Goal: Task Accomplishment & Management: Complete application form

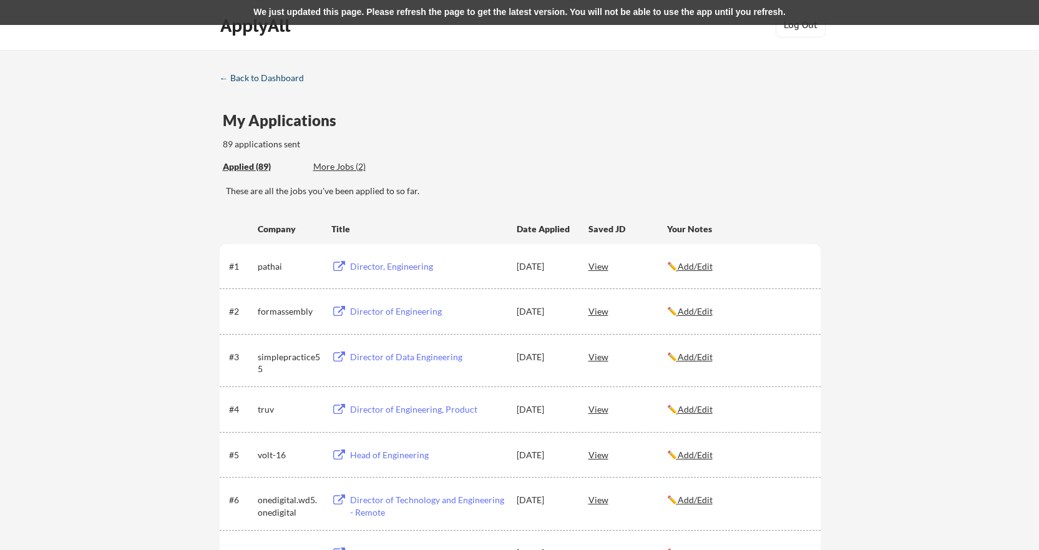
click at [283, 81] on div "← Back to Dashboard" at bounding box center [267, 78] width 94 height 9
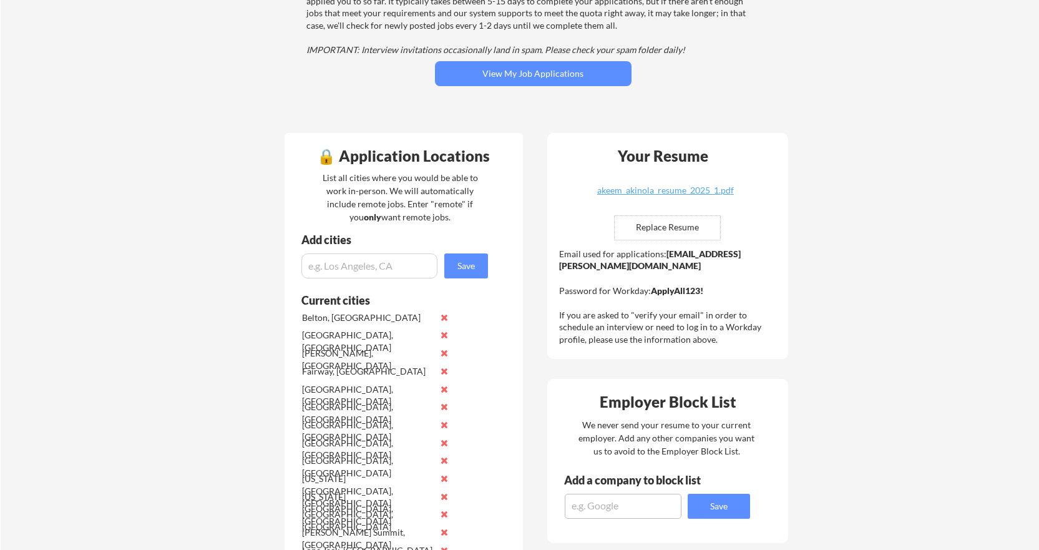
scroll to position [187, 0]
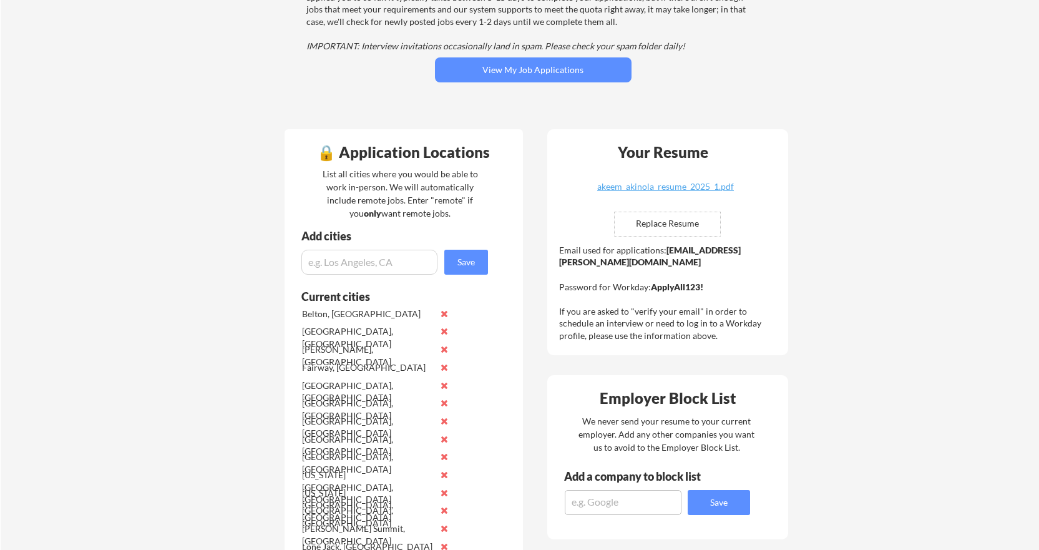
click at [674, 228] on input "file" at bounding box center [667, 224] width 105 height 24
click at [675, 225] on input "file" at bounding box center [667, 224] width 105 height 24
click at [665, 219] on input "file" at bounding box center [667, 224] width 105 height 24
type input "C:\fakepath\akeem_akinola_resume_2025_2.doc"
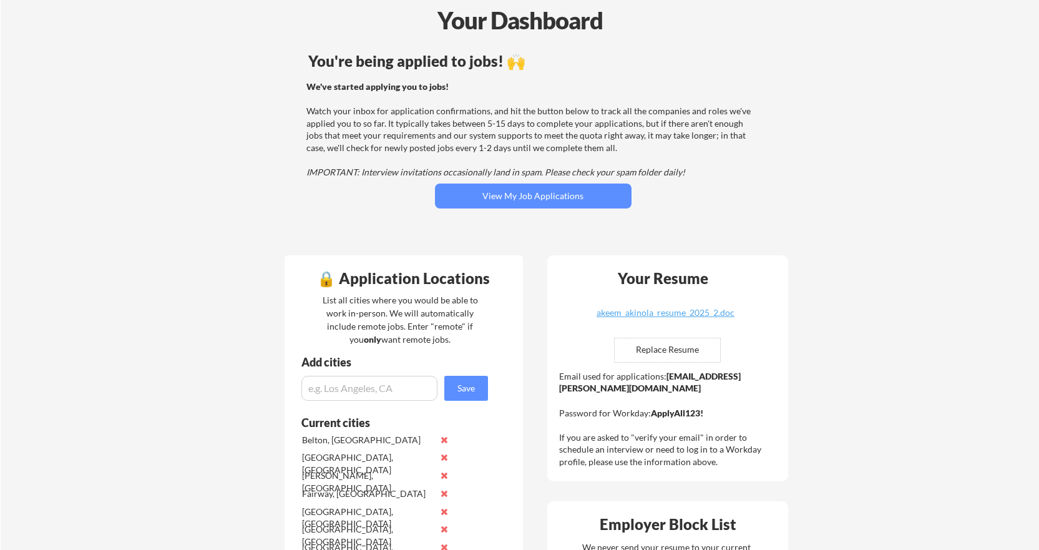
scroll to position [0, 0]
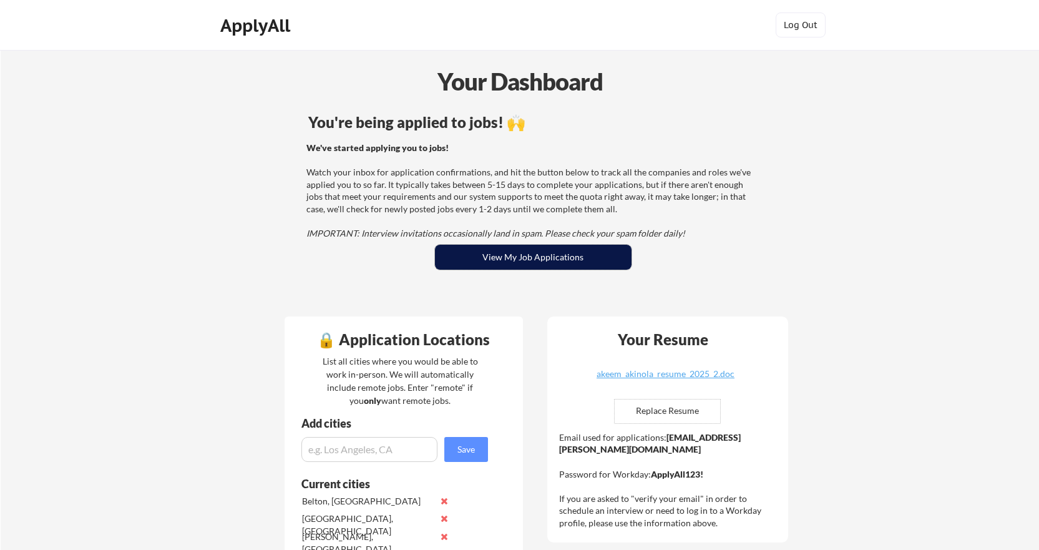
click at [595, 265] on button "View My Job Applications" at bounding box center [533, 257] width 197 height 25
